Goal: Task Accomplishment & Management: Use online tool/utility

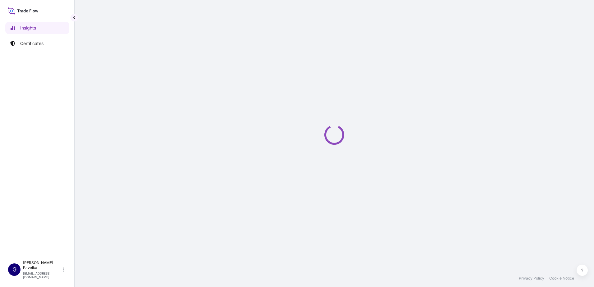
select select "2025"
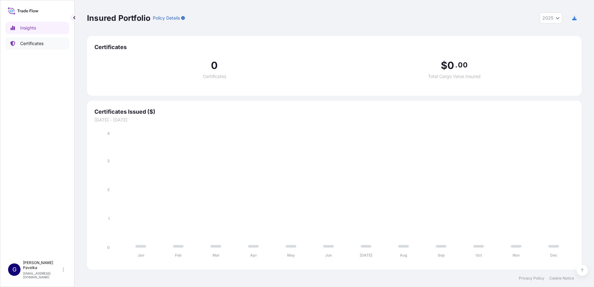
click at [32, 43] on p "Certificates" at bounding box center [31, 43] width 23 height 6
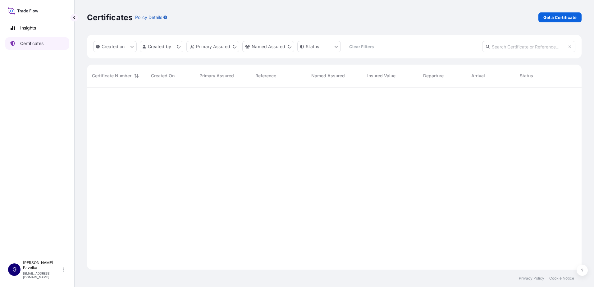
scroll to position [181, 490]
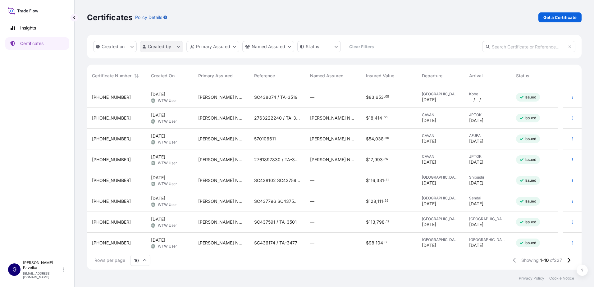
click at [174, 43] on html "Insights Certificates G Gail Pavelka gpavelka@wilburellis.com Certificates Poli…" at bounding box center [297, 143] width 594 height 287
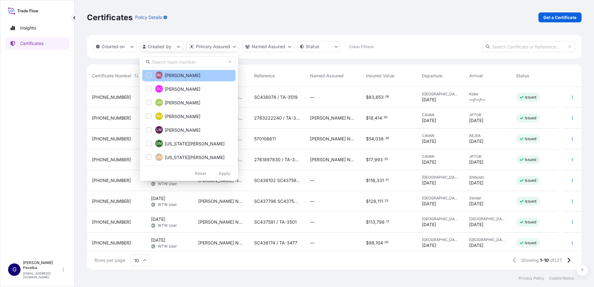
scroll to position [93, 0]
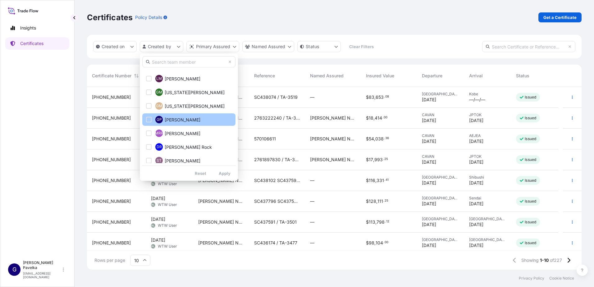
click at [181, 120] on span "Gail Pavelka" at bounding box center [183, 120] width 36 height 6
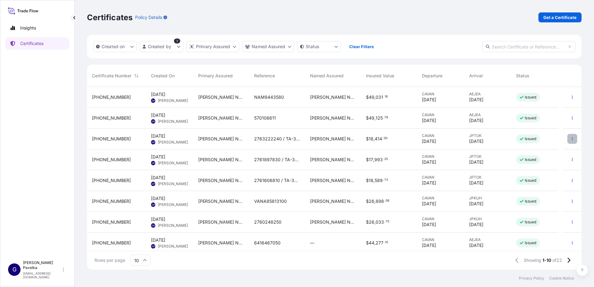
click at [567, 139] on button "button" at bounding box center [572, 139] width 10 height 10
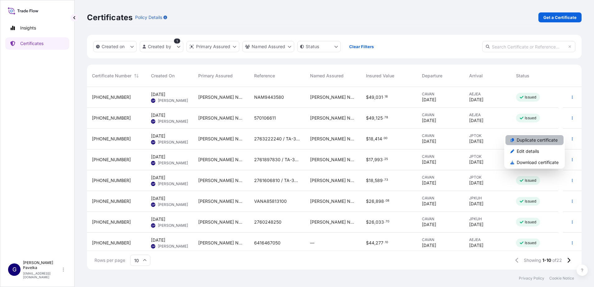
click at [531, 140] on p "Duplicate certificate" at bounding box center [537, 140] width 41 height 6
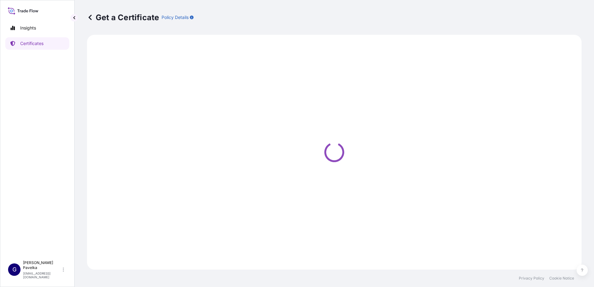
select select "Road / Inland"
select select "Sea"
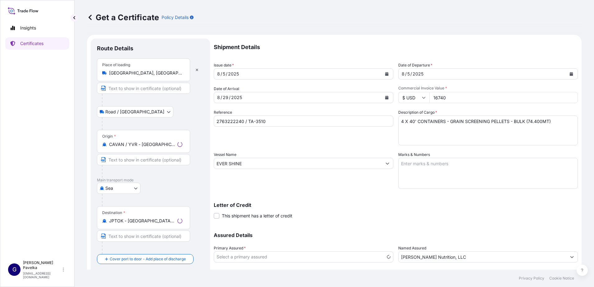
select select "31733"
click at [265, 75] on div "8 / 5 / 2025" at bounding box center [298, 73] width 168 height 11
click at [386, 72] on button "Calendar" at bounding box center [387, 74] width 10 height 10
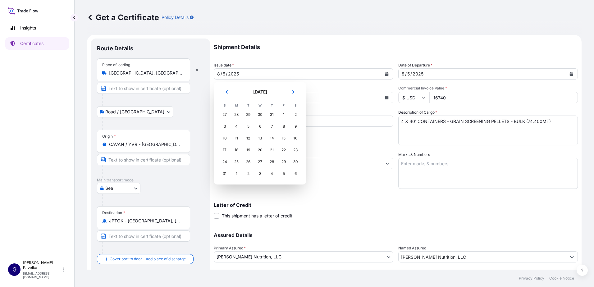
click at [283, 172] on div "5" at bounding box center [283, 173] width 11 height 11
click at [284, 175] on div "5" at bounding box center [283, 173] width 11 height 11
click at [284, 174] on div "5" at bounding box center [283, 173] width 11 height 11
click at [293, 94] on button "Next" at bounding box center [293, 92] width 14 height 10
click at [282, 114] on div "5" at bounding box center [283, 114] width 11 height 11
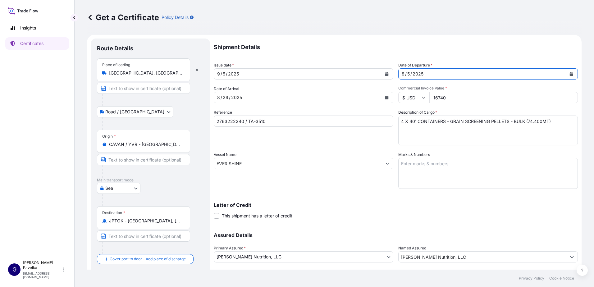
click at [430, 76] on div "8 / 5 / 2025" at bounding box center [483, 73] width 168 height 11
click at [568, 72] on button "Calendar" at bounding box center [571, 74] width 10 height 10
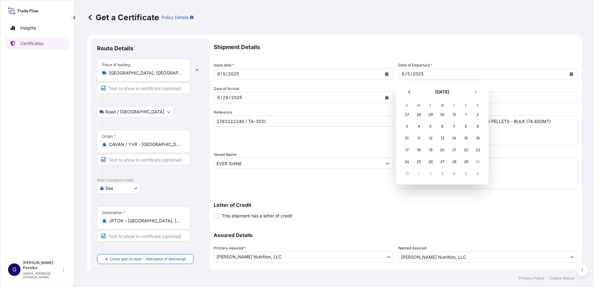
click at [468, 173] on div "5" at bounding box center [465, 173] width 11 height 11
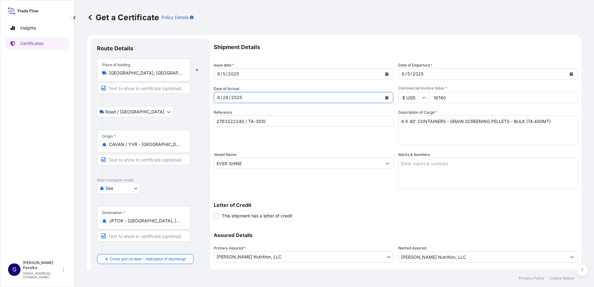
click at [384, 95] on button "Calendar" at bounding box center [387, 98] width 10 height 10
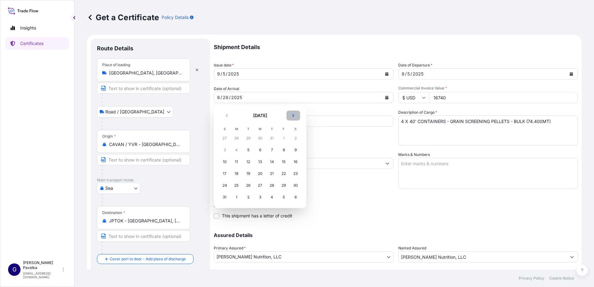
click at [292, 116] on icon "Next" at bounding box center [293, 116] width 4 height 4
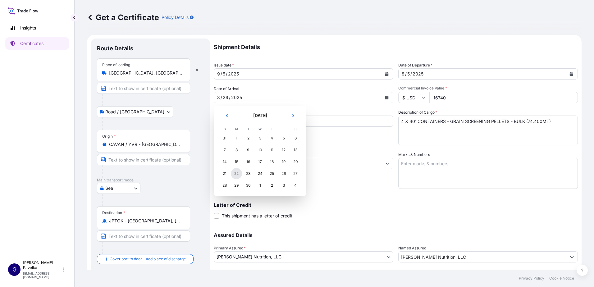
click at [237, 172] on div "22" at bounding box center [236, 173] width 11 height 11
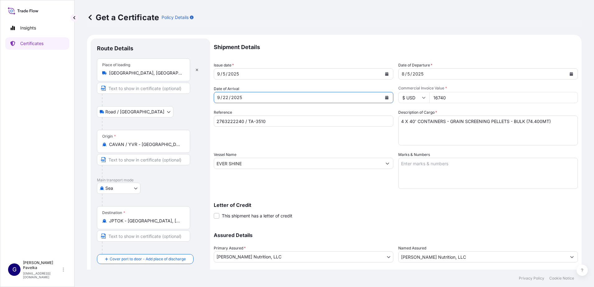
click at [436, 74] on div "8 / 5 / 2025" at bounding box center [483, 73] width 168 height 11
click at [566, 71] on button "Calendar" at bounding box center [571, 74] width 10 height 10
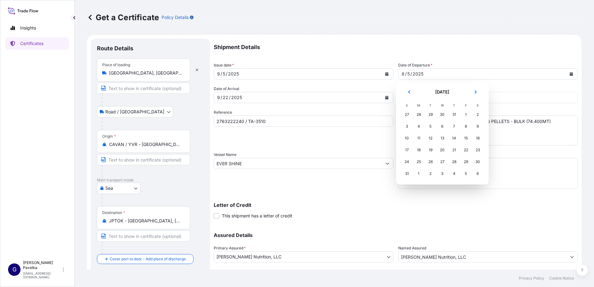
click at [466, 176] on div "5" at bounding box center [465, 173] width 11 height 11
click at [466, 174] on div "5" at bounding box center [465, 173] width 11 height 11
click at [465, 116] on div "5" at bounding box center [465, 114] width 11 height 11
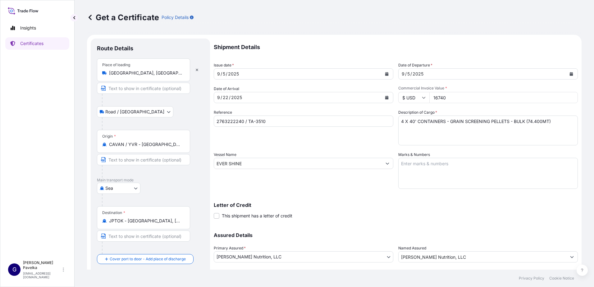
click at [453, 99] on input "16740" at bounding box center [503, 97] width 149 height 11
drag, startPoint x: 446, startPoint y: 98, endPoint x: 409, endPoint y: 98, distance: 37.3
click at [409, 98] on div "$ USD 16740" at bounding box center [488, 97] width 180 height 11
type input "23973.75"
click at [242, 121] on input "2763222240 / TA-3510" at bounding box center [304, 121] width 180 height 11
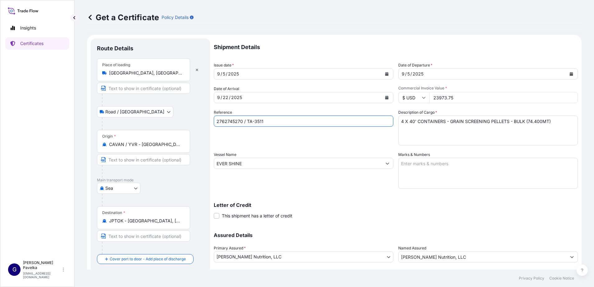
type input "2762745270 / TA-3511"
click at [526, 122] on textarea "4 X 40' CONTAINERS - GRAIN SCREENING PELLETS - BULK (74.400MT)" at bounding box center [488, 131] width 180 height 30
click at [401, 120] on textarea "4 X 40' CONTAINERS - GRAIN SCREENING PELLETS - BULK (74.400MT)" at bounding box center [488, 131] width 180 height 30
type textarea "6 X 40' CONTAINERS - GRAIN SCREENING PELLETS - BULK (106.550MT)"
click at [253, 167] on input "EVER SHINE" at bounding box center [298, 163] width 168 height 11
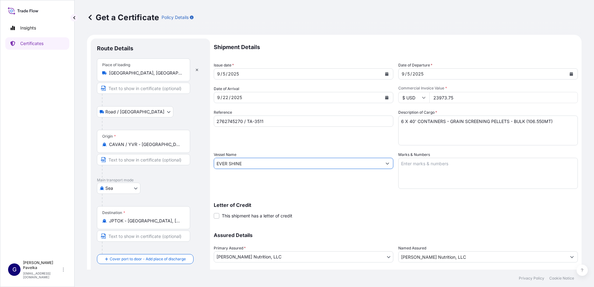
drag, startPoint x: 254, startPoint y: 162, endPoint x: 186, endPoint y: 151, distance: 69.3
click at [186, 151] on form "Route Details Place of loading Vancouver, BC, Canada Road / Inland Road / Inlan…" at bounding box center [334, 172] width 495 height 274
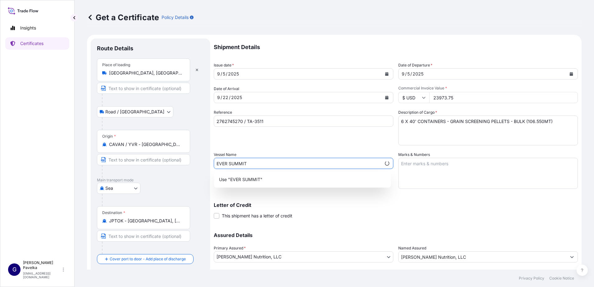
type input "EVER SUMMIT"
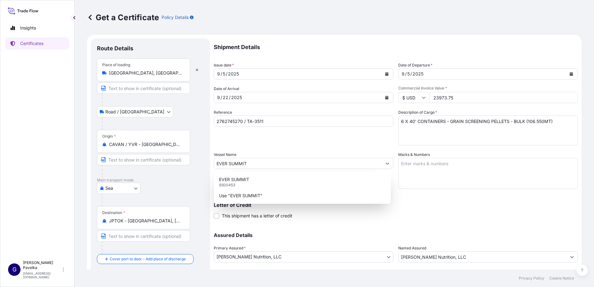
click at [526, 201] on div "Letter of Credit This shipment has a letter of credit Letter of credit * Letter…" at bounding box center [396, 207] width 364 height 24
click at [337, 220] on div "Shipment Details Issue date * 9 / 5 / 2025 Date of Departure * 9 / 5 / 2025 Dat…" at bounding box center [396, 163] width 364 height 249
drag, startPoint x: 277, startPoint y: 233, endPoint x: 281, endPoint y: 240, distance: 7.4
click at [278, 235] on div "Assured Details Primary Assured * Wilbur-Ellis Nutrition, LLC Wilbur-Ellis Nutr…" at bounding box center [396, 256] width 364 height 62
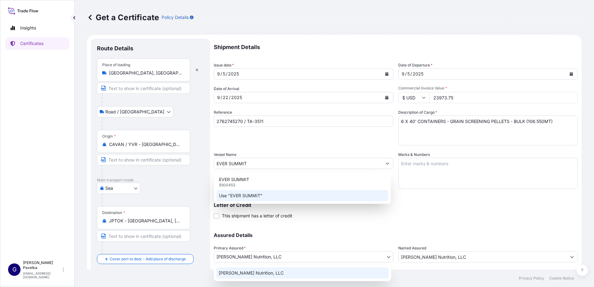
click at [277, 254] on body "0 options available. 1 option available. 1 option available. 2 options availabl…" at bounding box center [297, 143] width 594 height 287
click at [259, 195] on p "Use "EVER SUMMIT"" at bounding box center [240, 196] width 43 height 6
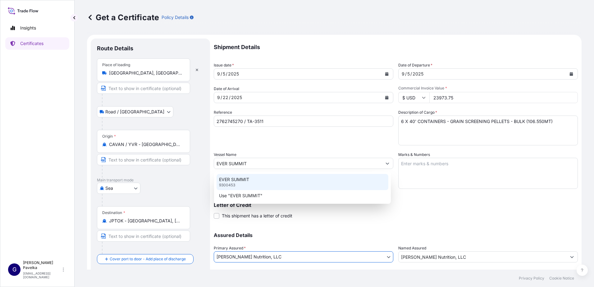
click at [238, 182] on p "EVER SUMMIT" at bounding box center [234, 179] width 30 height 6
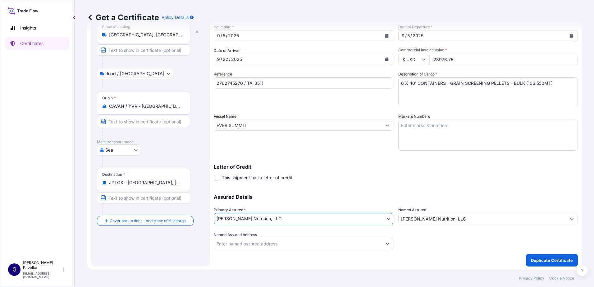
scroll to position [39, 0]
click at [548, 259] on p "Duplicate Certificate" at bounding box center [552, 260] width 42 height 6
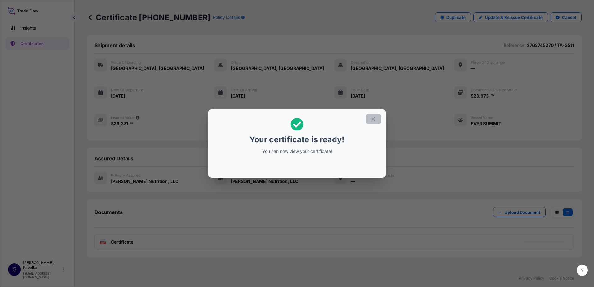
click at [376, 120] on icon "button" at bounding box center [374, 119] width 6 height 6
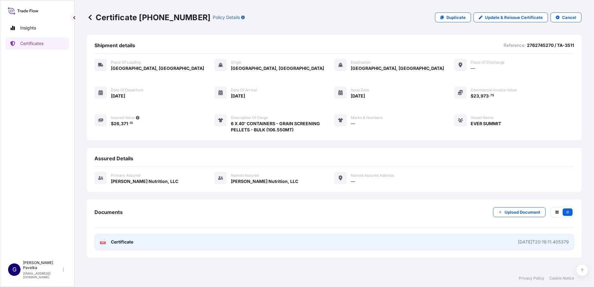
click at [125, 239] on span "Certificate" at bounding box center [122, 242] width 22 height 6
